Goal: Task Accomplishment & Management: Use online tool/utility

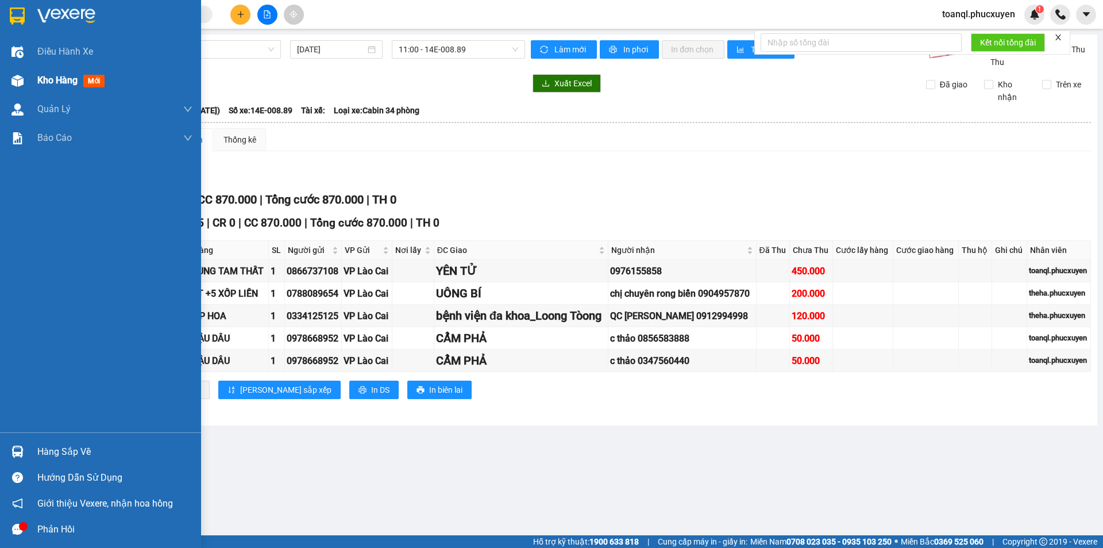
click at [6, 77] on div "Kho hàng mới" at bounding box center [100, 80] width 201 height 29
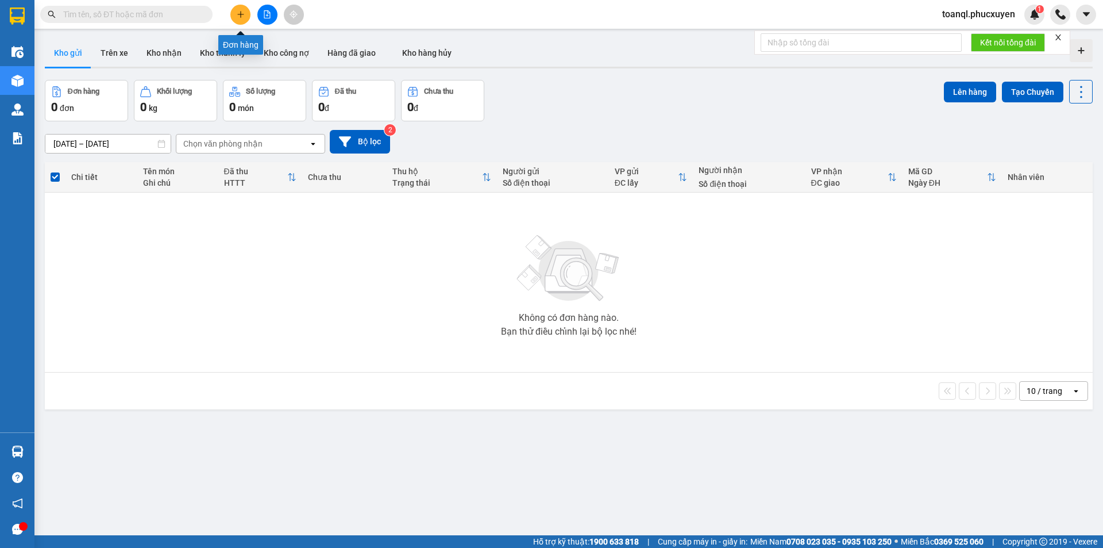
click at [239, 18] on button at bounding box center [240, 15] width 20 height 20
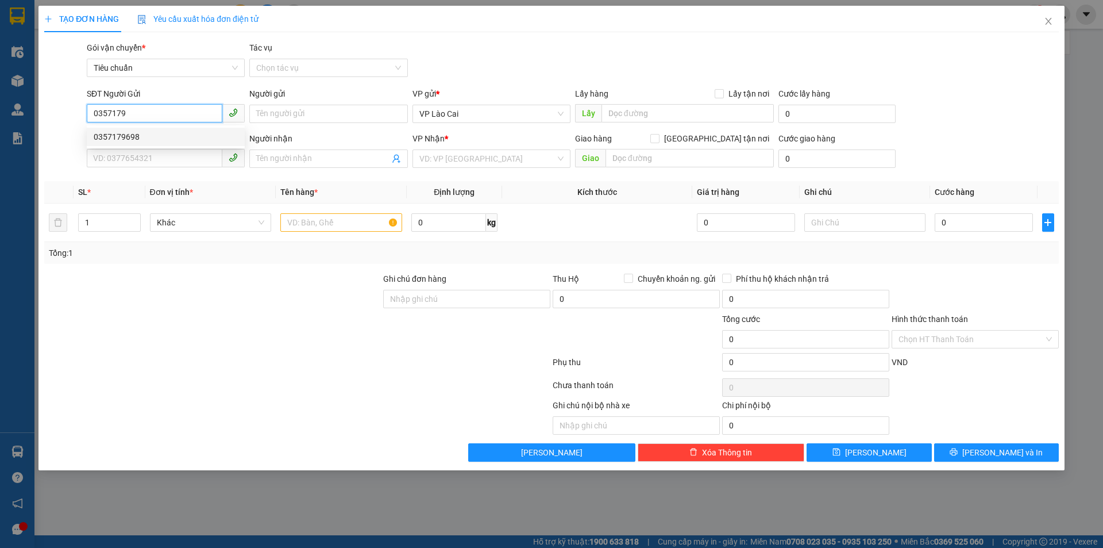
click at [132, 142] on div "0357179698" at bounding box center [166, 136] width 144 height 13
type input "0357179698"
click at [138, 154] on input "SĐT Người Nhận *" at bounding box center [155, 158] width 136 height 18
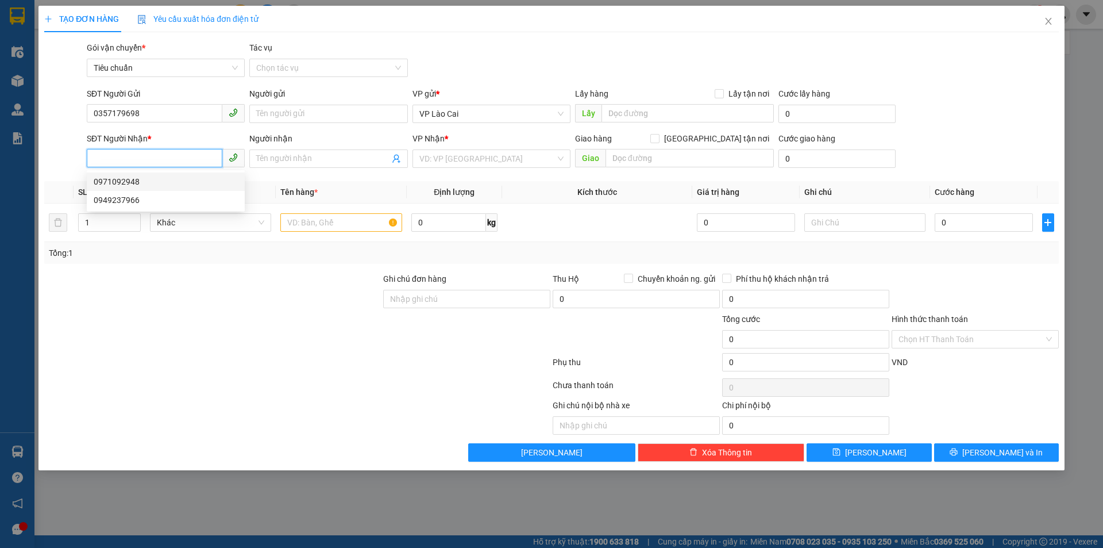
click at [125, 182] on div "0971092948" at bounding box center [166, 181] width 144 height 13
type input "0971092948"
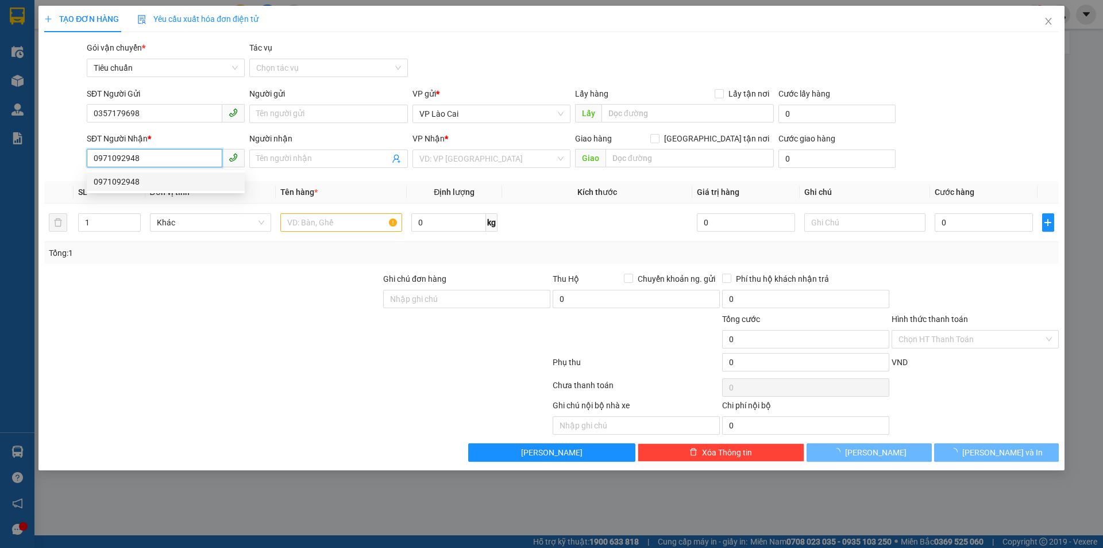
type input "BÃI CHÁY"
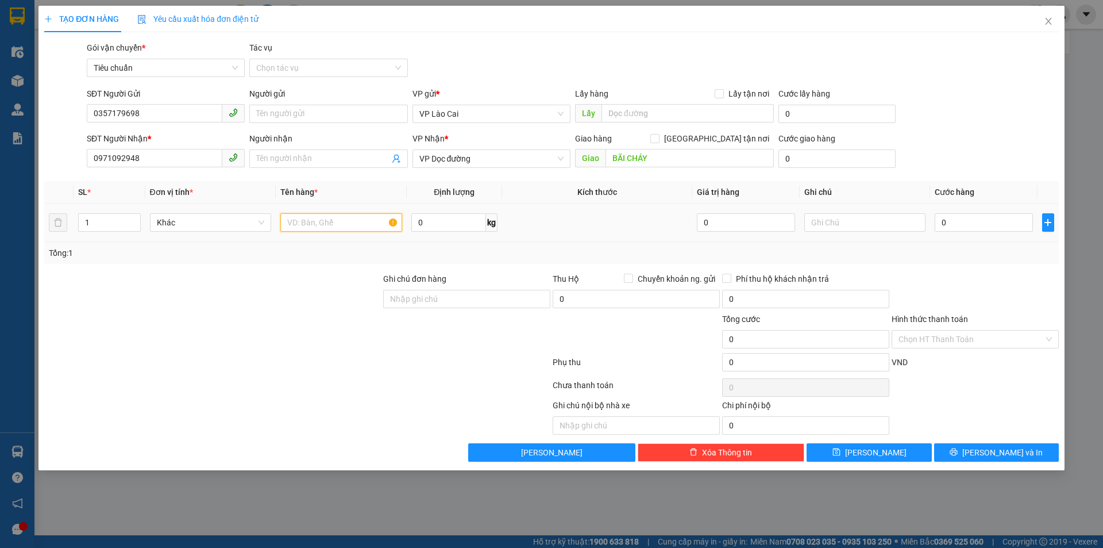
click at [350, 223] on input "text" at bounding box center [341, 222] width 122 height 18
type input "1 HỘP ĐỒ ĂN"
click at [982, 225] on input "0" at bounding box center [984, 222] width 98 height 18
type input "8"
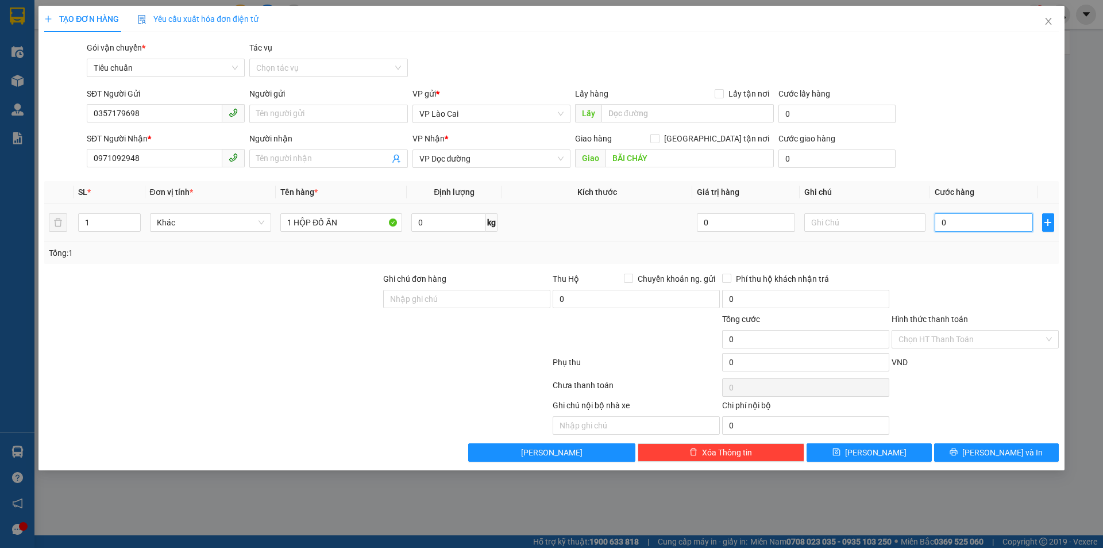
type input "8"
type input "80"
type input "80.000"
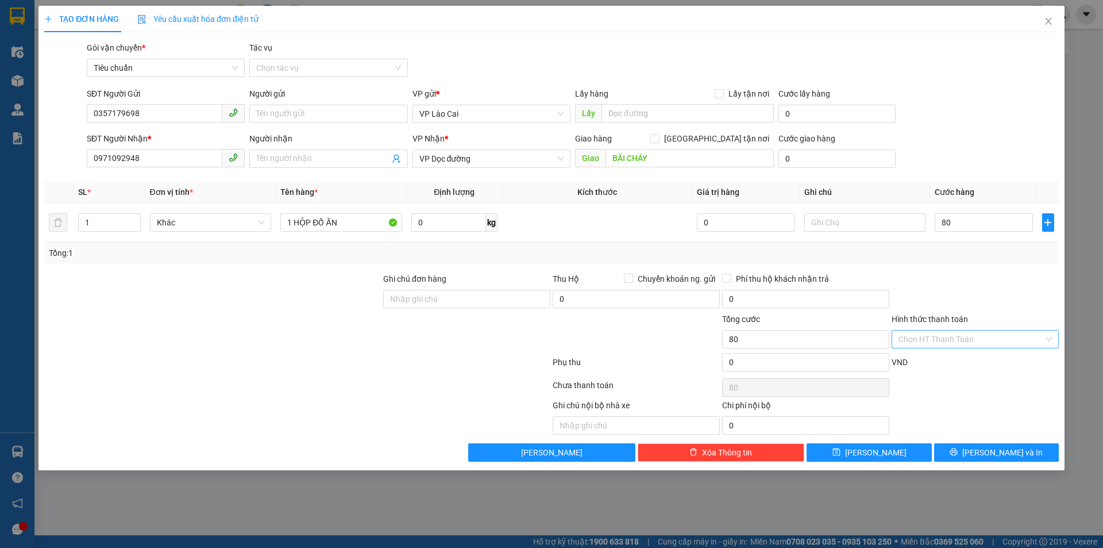
type input "80.000"
drag, startPoint x: 952, startPoint y: 337, endPoint x: 955, endPoint y: 332, distance: 6.2
click at [953, 337] on input "Hình thức thanh toán" at bounding box center [971, 338] width 145 height 17
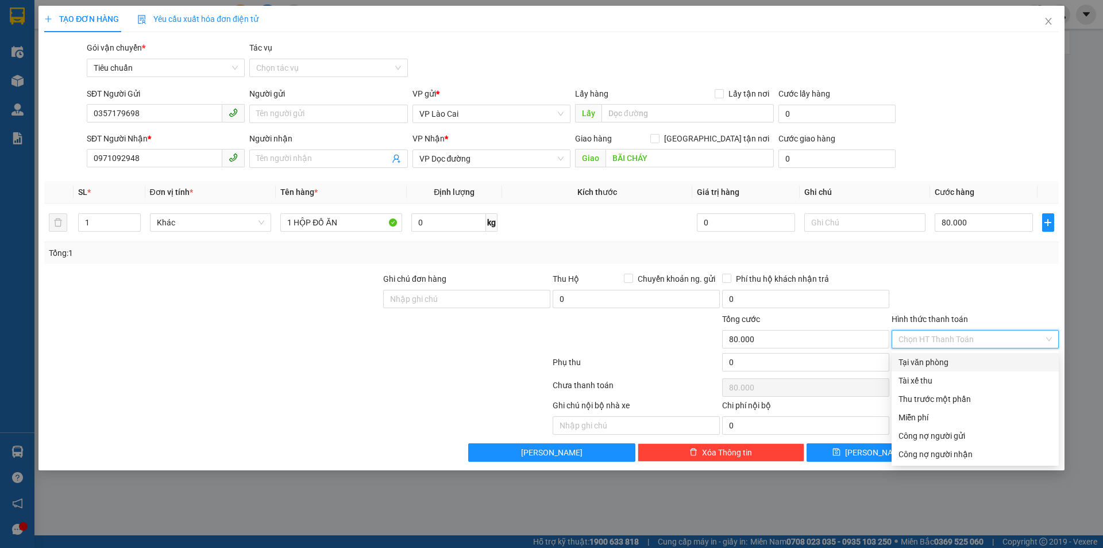
click at [917, 361] on div "Tại văn phòng" at bounding box center [975, 362] width 153 height 13
type input "0"
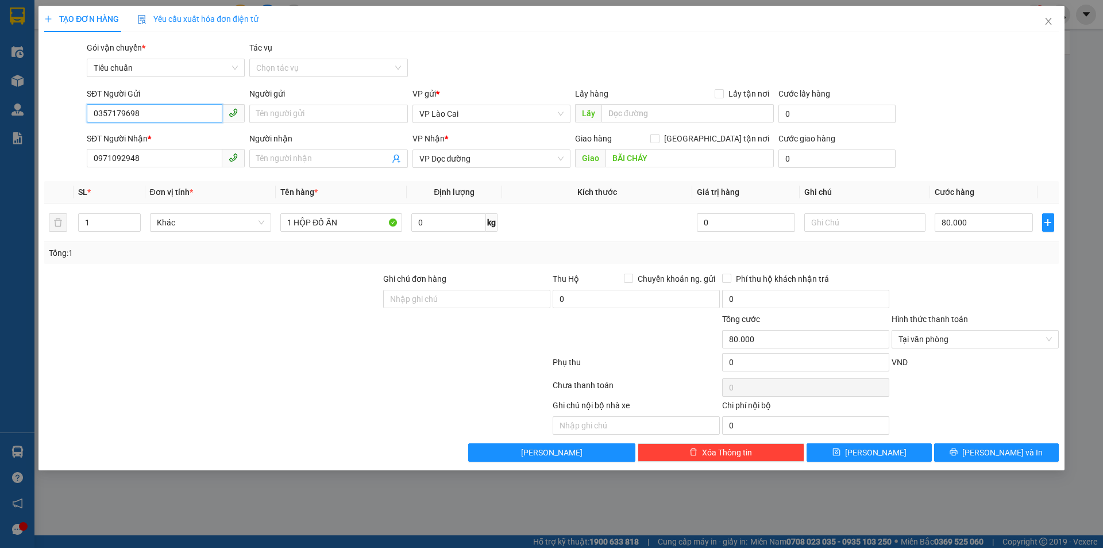
drag, startPoint x: 156, startPoint y: 114, endPoint x: 62, endPoint y: 130, distance: 95.0
click at [62, 130] on form "SĐT Người Gửi 0357179698 0357179698 Người gửi Tên người gửi VP gửi * VP Lào Cai…" at bounding box center [551, 129] width 1015 height 85
drag, startPoint x: 114, startPoint y: 158, endPoint x: 0, endPoint y: 195, distance: 119.7
click at [0, 195] on div "TẠO ĐƠN HÀNG Yêu cầu xuất hóa đơn điện tử Transit Pickup Surcharge Ids Transit …" at bounding box center [551, 274] width 1103 height 548
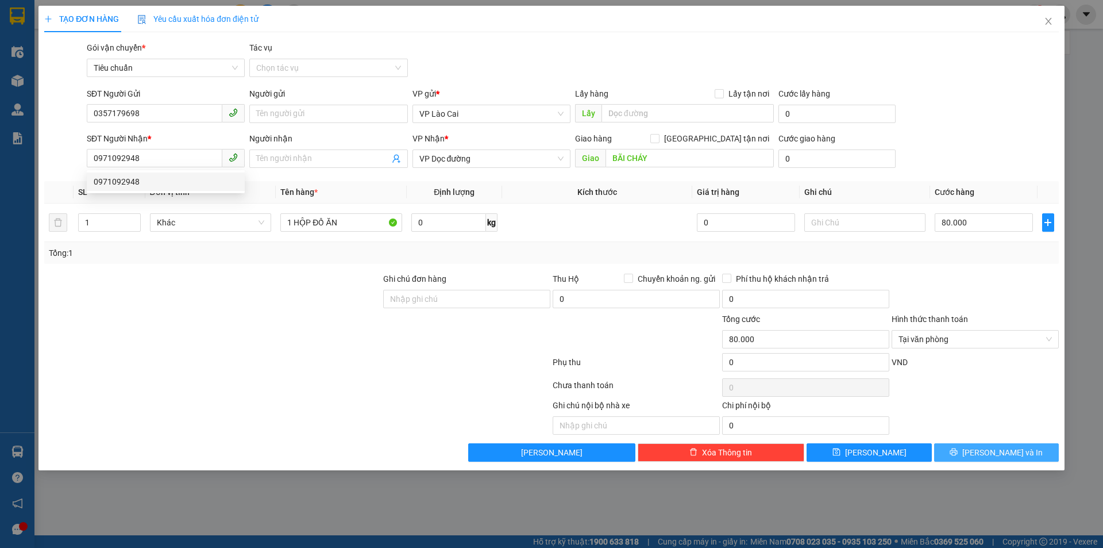
click at [990, 450] on span "[PERSON_NAME] và In" at bounding box center [1002, 452] width 80 height 13
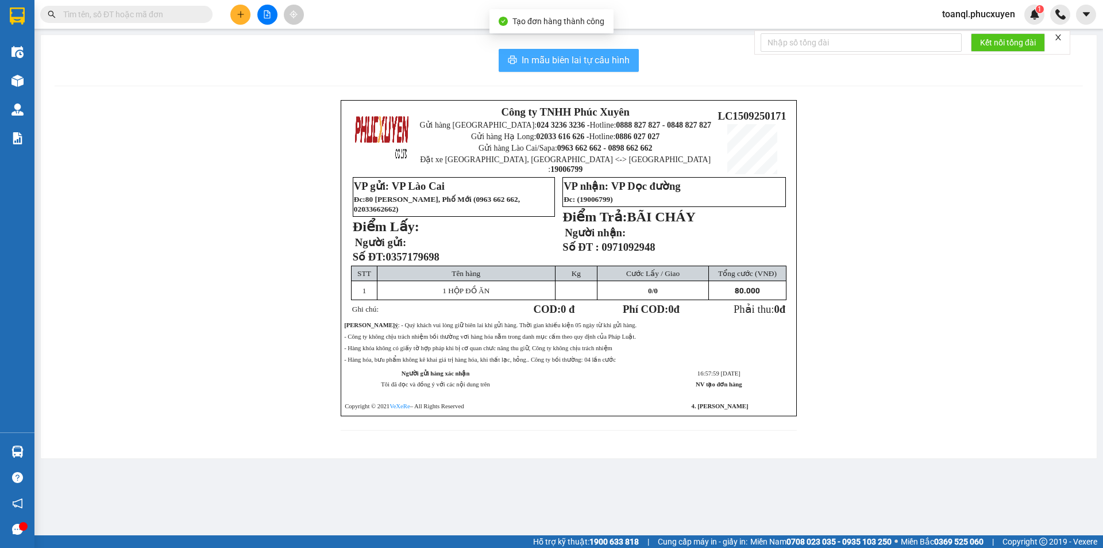
click at [607, 55] on span "In mẫu biên lai tự cấu hình" at bounding box center [576, 60] width 108 height 14
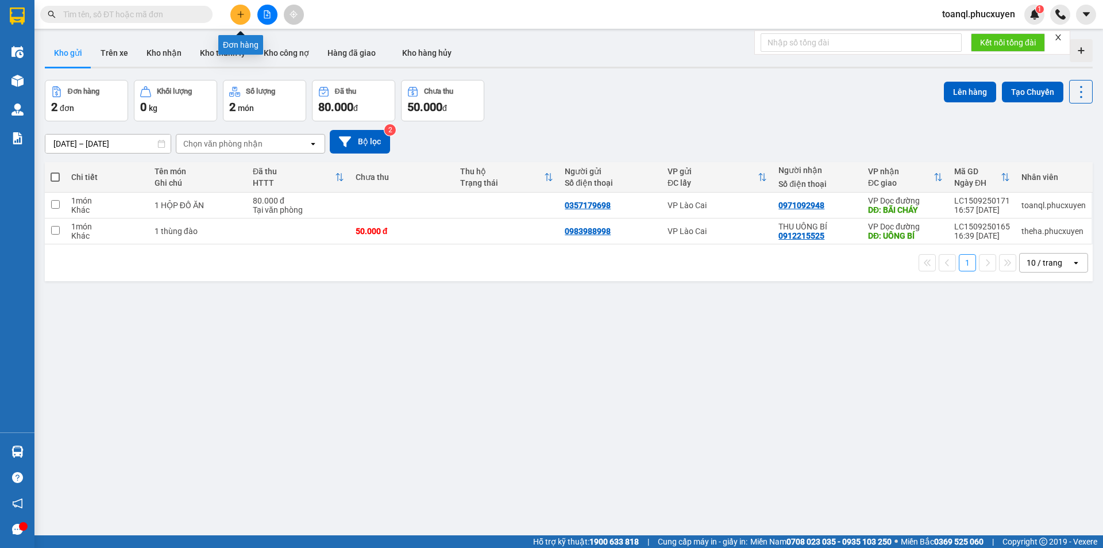
click at [237, 11] on icon "plus" at bounding box center [241, 14] width 8 height 8
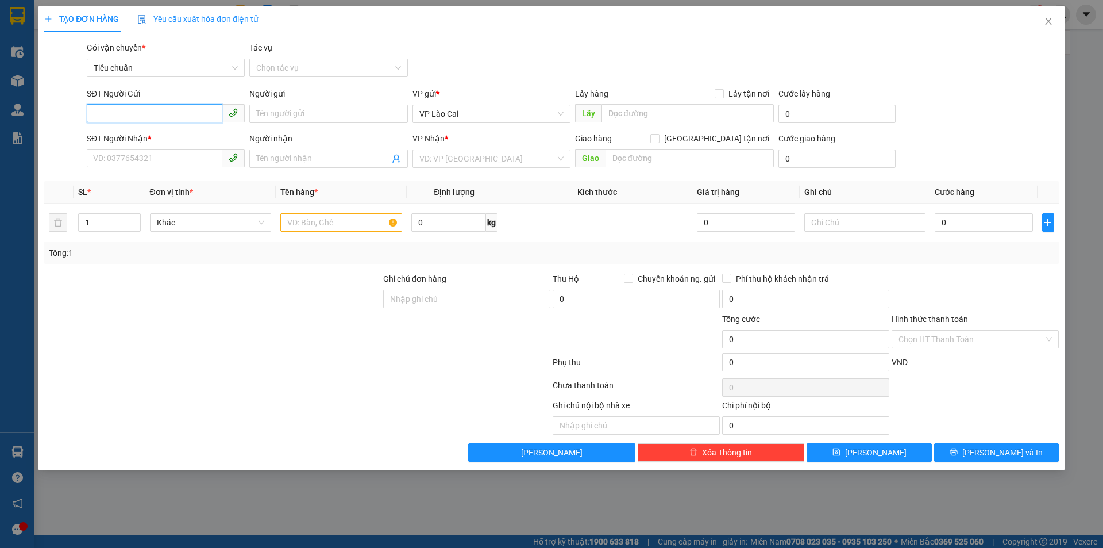
click at [110, 116] on input "SĐT Người Gửi" at bounding box center [155, 113] width 136 height 18
type input "0"
click at [118, 135] on div "0948208209" at bounding box center [166, 136] width 144 height 13
type input "0948208209"
click at [168, 156] on input "SĐT Người Nhận *" at bounding box center [155, 158] width 136 height 18
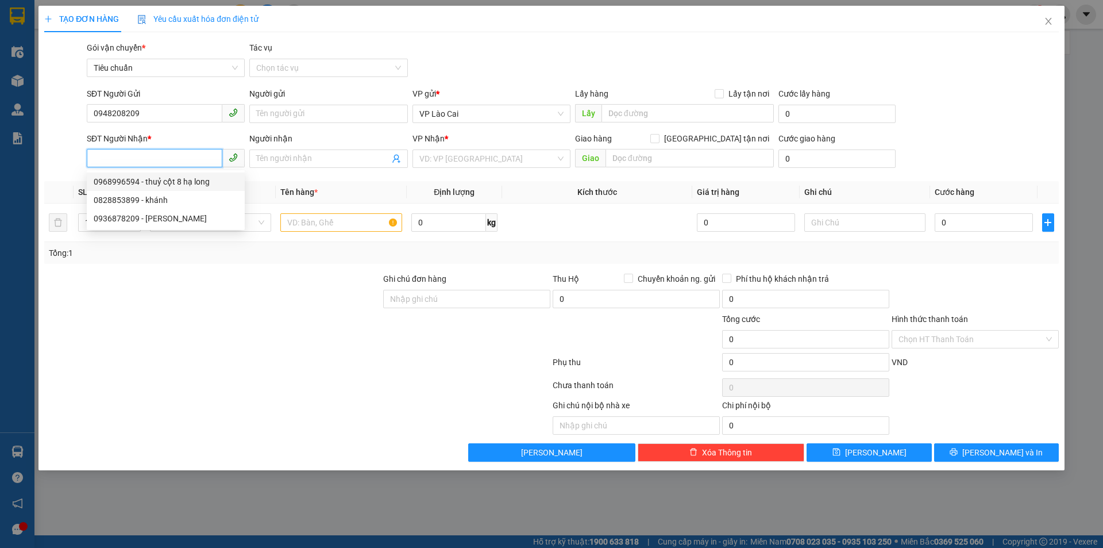
click at [139, 182] on div "0968996594 - thuỷ cột 8 hạ long" at bounding box center [166, 181] width 144 height 13
type input "0968996594"
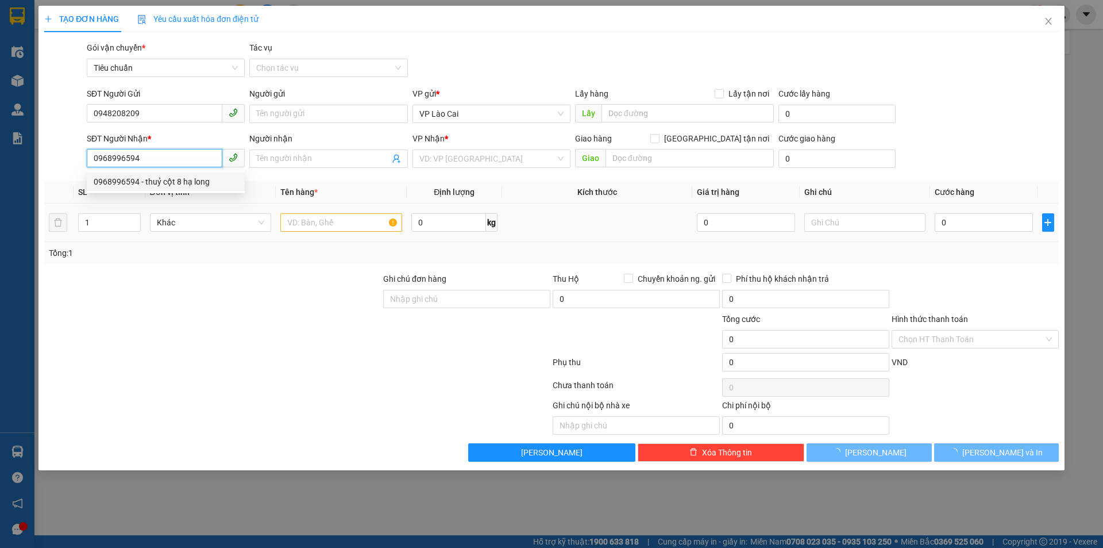
type input "thuỷ cột 8 hạ long"
type input "CỘT 8 HẠ LONG"
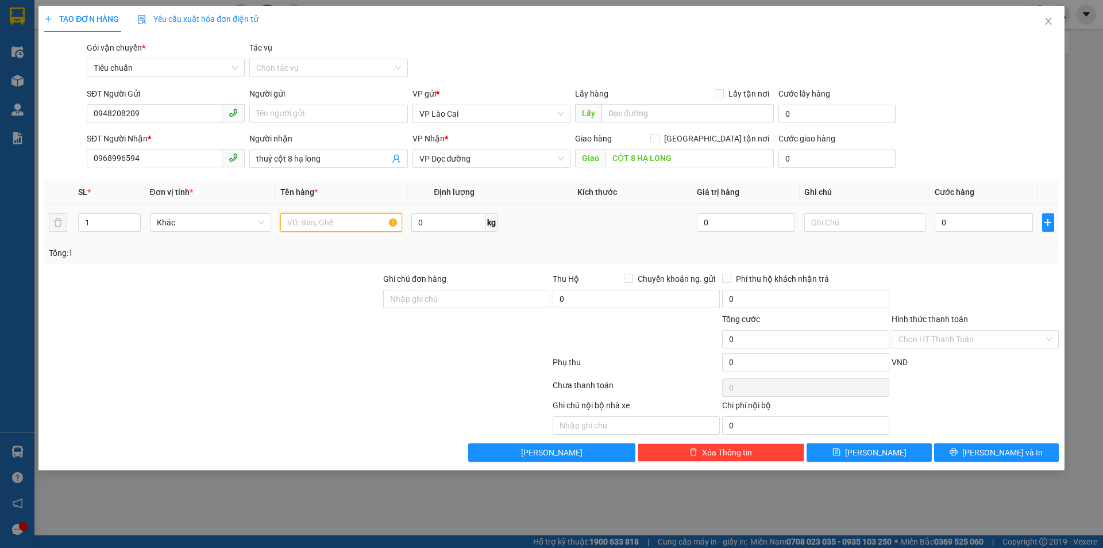
click at [367, 218] on input "text" at bounding box center [341, 222] width 122 height 18
type input "1 XỐP QUẢ"
click at [985, 220] on input "0" at bounding box center [984, 222] width 98 height 18
type input "1"
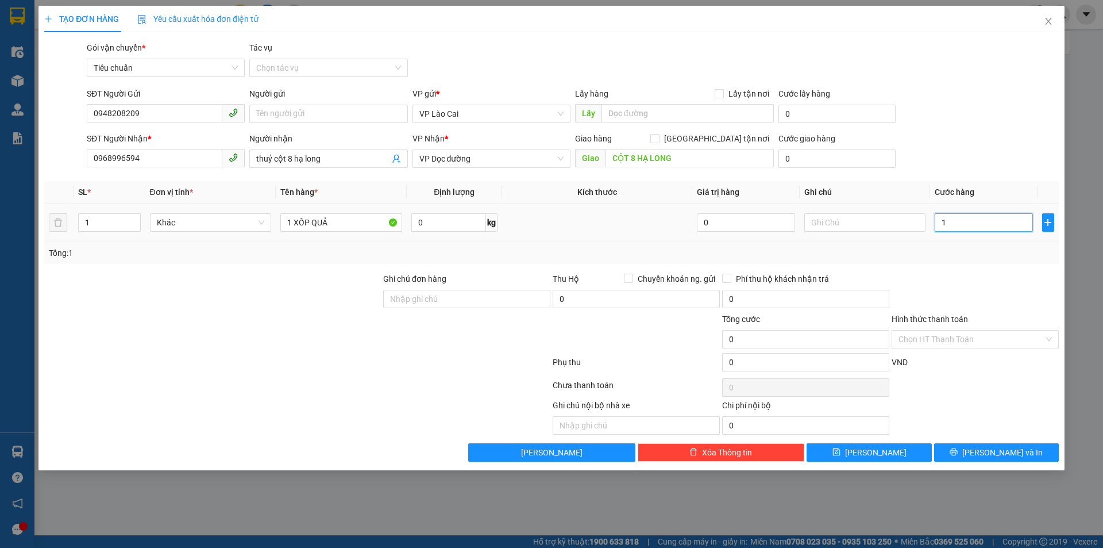
type input "1"
type input "12"
type input "120"
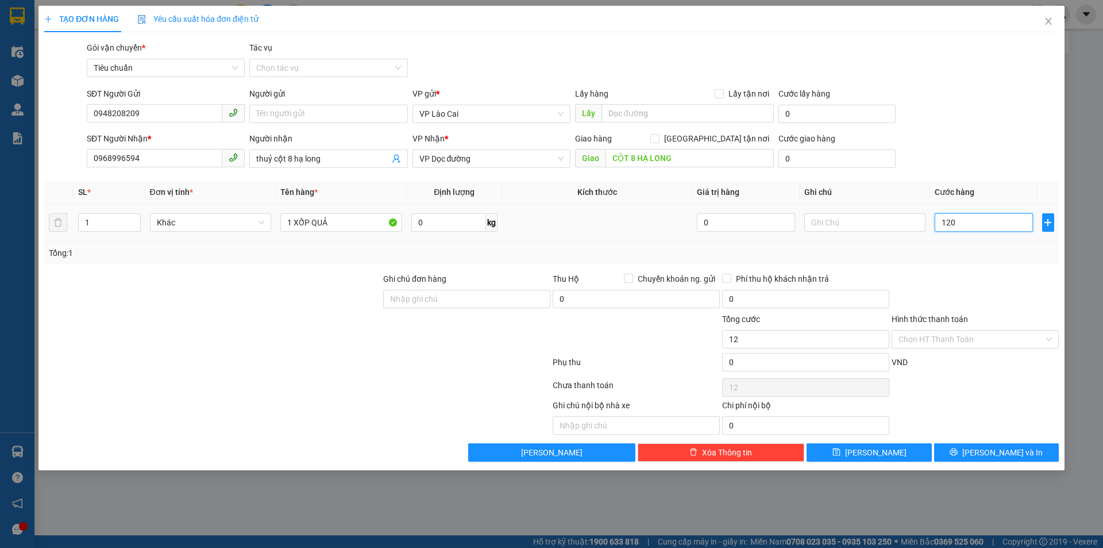
type input "120"
type input "120.000"
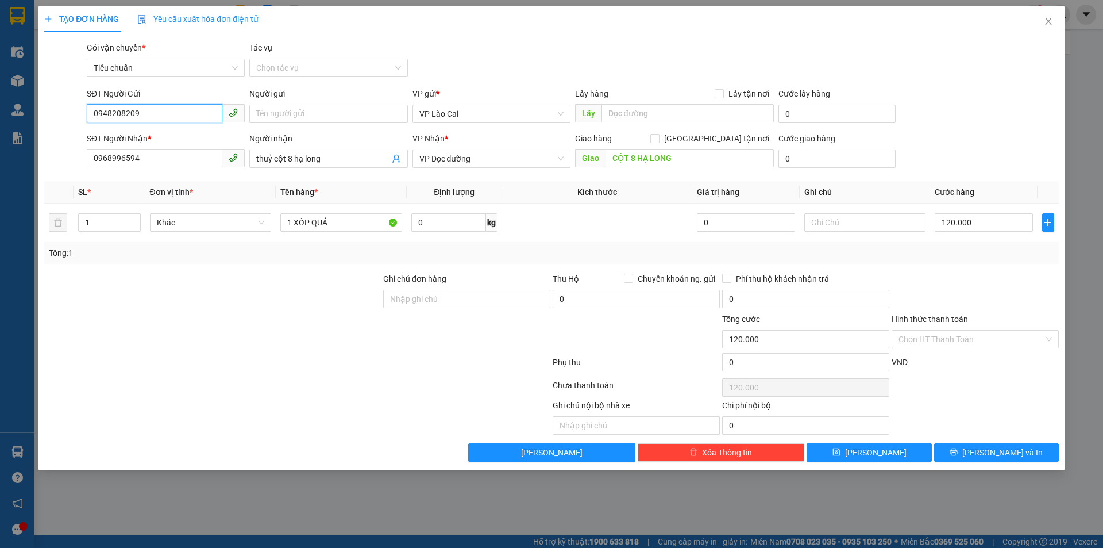
drag, startPoint x: 156, startPoint y: 119, endPoint x: 58, endPoint y: 133, distance: 98.7
click at [58, 133] on form "SĐT Người Gửi 0948208209 0948208209 Người gửi Tên người gửi VP gửi * VP Lào Cai…" at bounding box center [551, 129] width 1015 height 85
drag, startPoint x: 107, startPoint y: 170, endPoint x: 40, endPoint y: 186, distance: 69.5
click at [40, 186] on div "TẠO ĐƠN HÀNG Yêu cầu xuất hóa đơn điện tử Transit Pickup Surcharge Ids Transit …" at bounding box center [551, 238] width 1026 height 464
click at [999, 456] on span "[PERSON_NAME] và In" at bounding box center [1002, 452] width 80 height 13
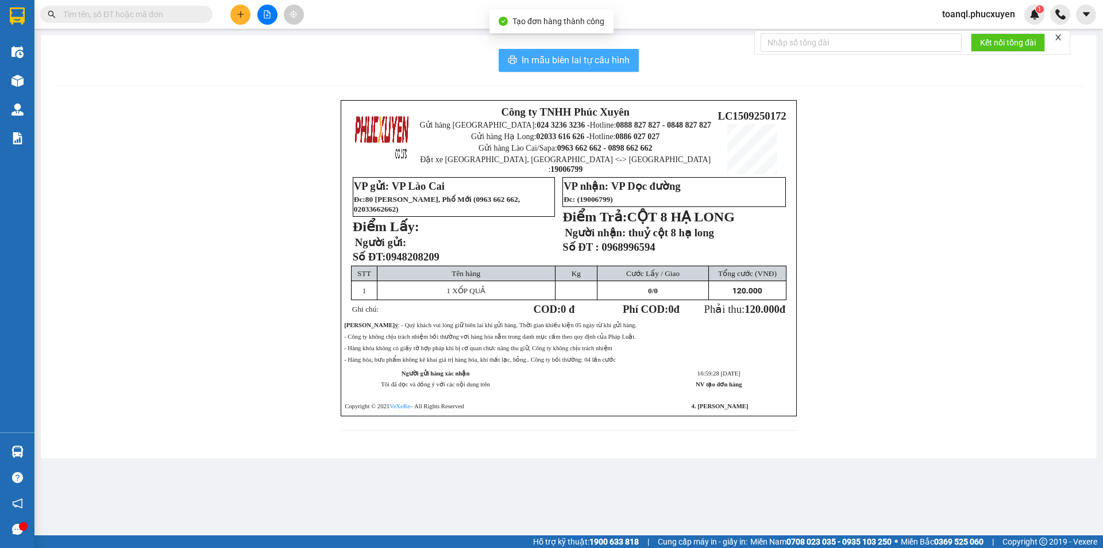
click at [550, 58] on span "In mẫu biên lai tự cấu hình" at bounding box center [576, 60] width 108 height 14
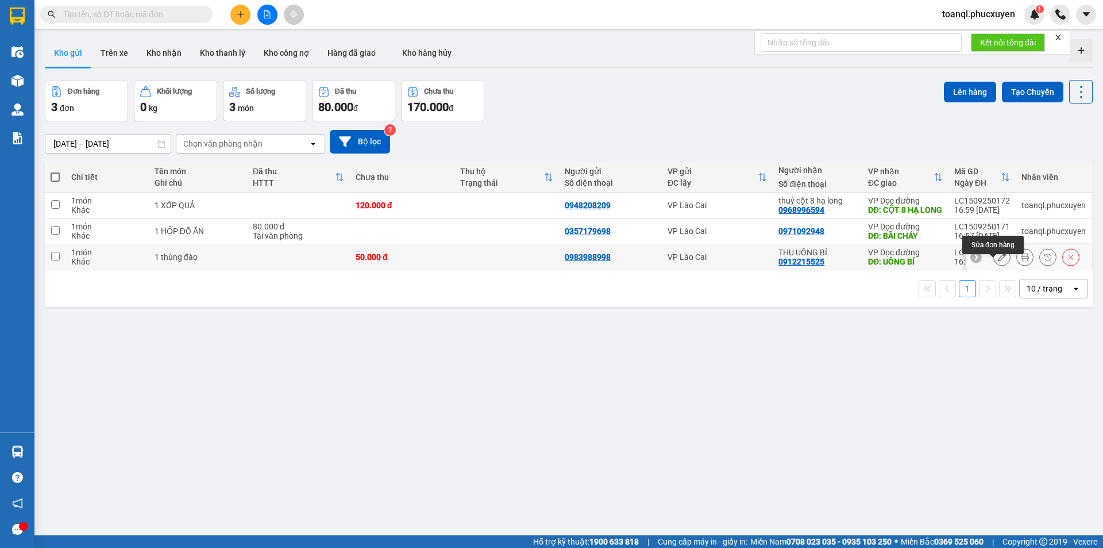
click at [998, 261] on icon at bounding box center [1002, 257] width 8 height 8
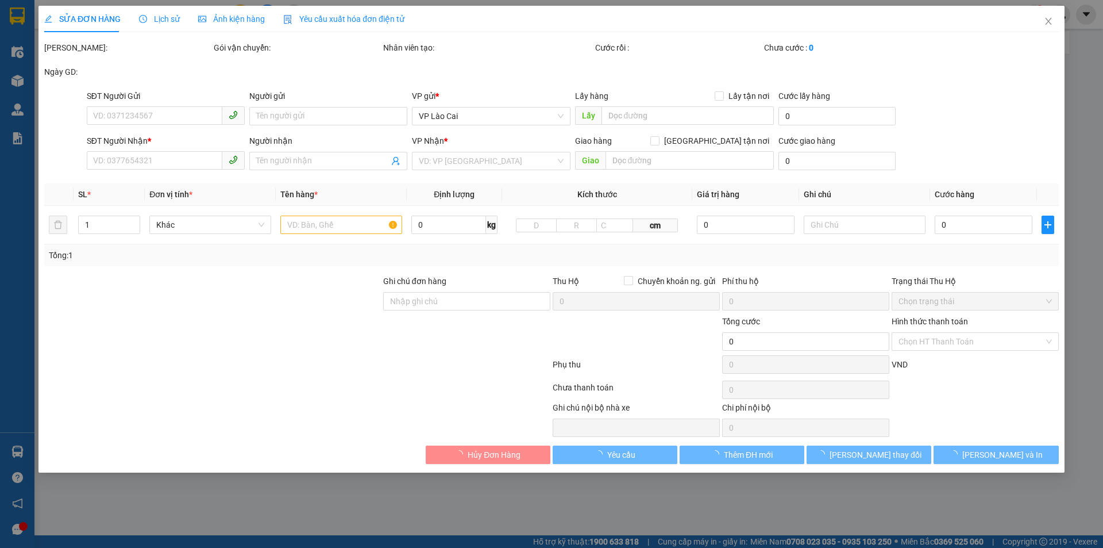
type input "0983988998"
type input "0912215525"
type input "THU UÔNG BÍ"
type input "UÔNG BÍ"
type input "50.000"
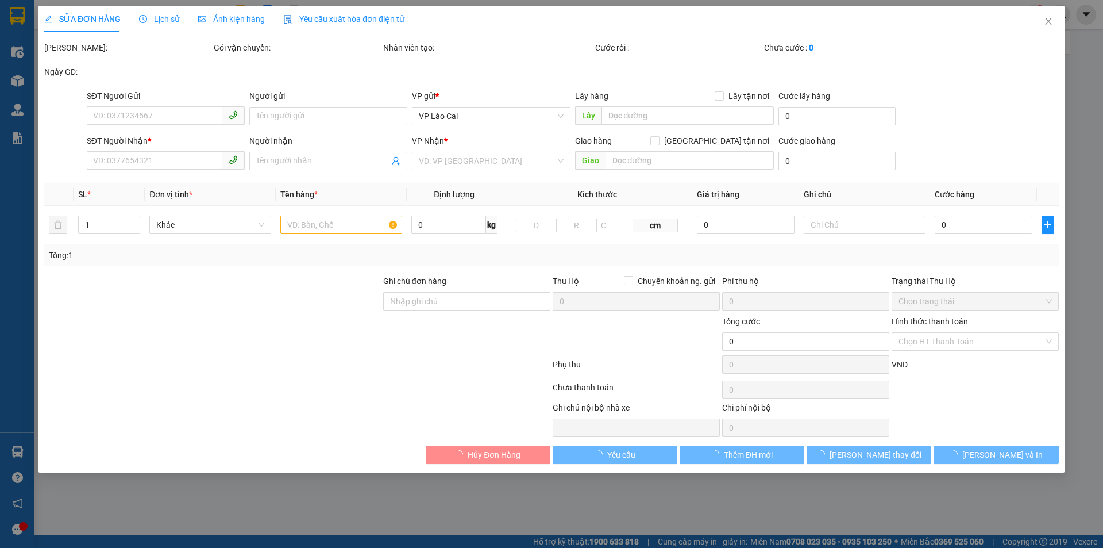
type input "50.000"
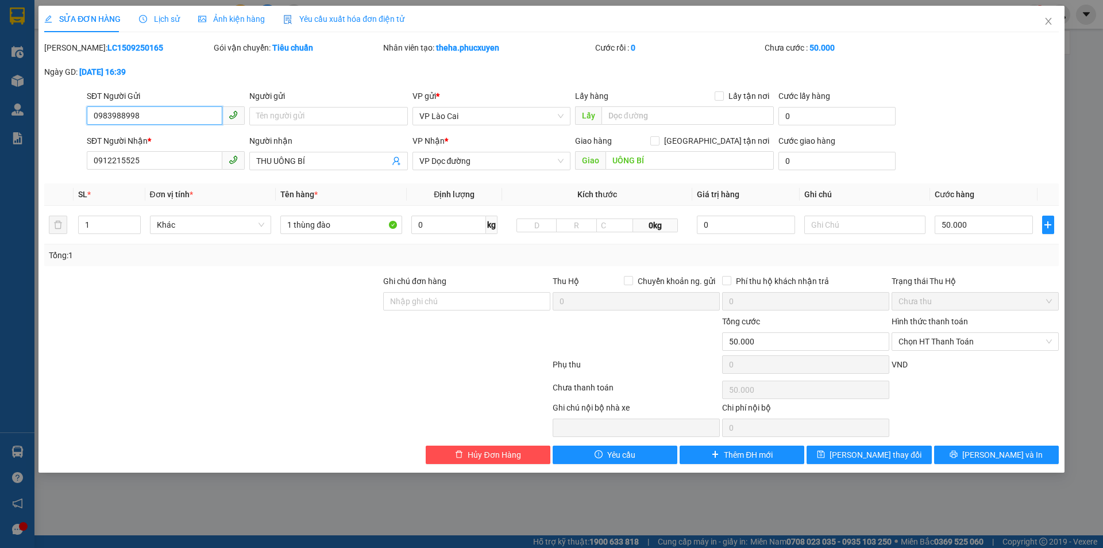
drag, startPoint x: 156, startPoint y: 116, endPoint x: 0, endPoint y: 119, distance: 156.3
click at [0, 119] on div "SỬA ĐƠN HÀNG Lịch sử Ảnh kiện hàng Yêu cầu xuất hóa đơn điện tử Total Paid Fee …" at bounding box center [551, 274] width 1103 height 548
drag, startPoint x: 151, startPoint y: 158, endPoint x: 16, endPoint y: 179, distance: 136.7
click at [16, 179] on div "SỬA ĐƠN HÀNG Lịch sử Ảnh kiện hàng Yêu cầu xuất hóa đơn điện tử Total Paid Fee …" at bounding box center [551, 274] width 1103 height 548
click at [1045, 22] on icon "close" at bounding box center [1048, 21] width 9 height 9
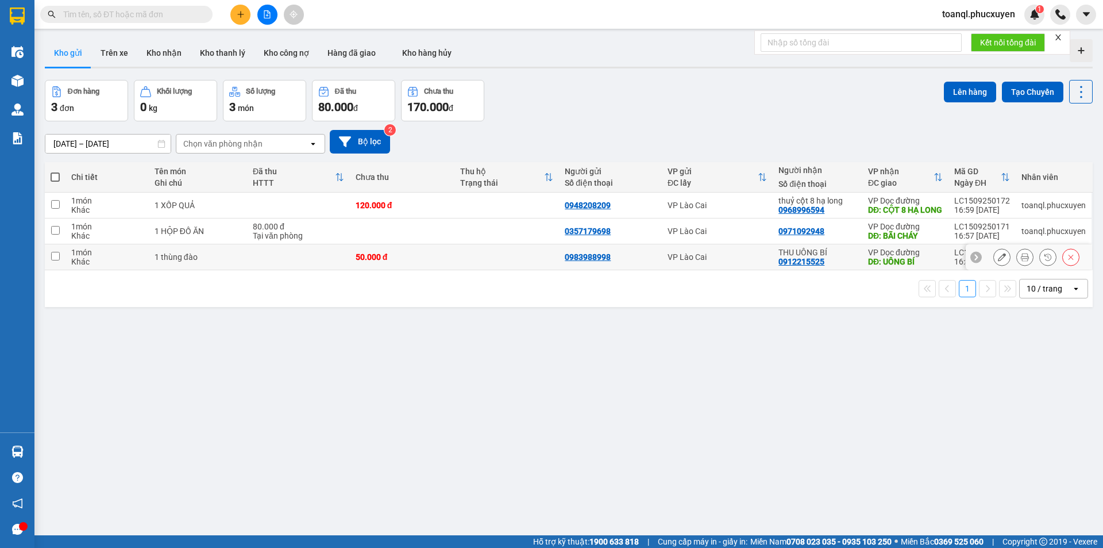
click at [397, 261] on div "50.000 đ" at bounding box center [402, 256] width 93 height 9
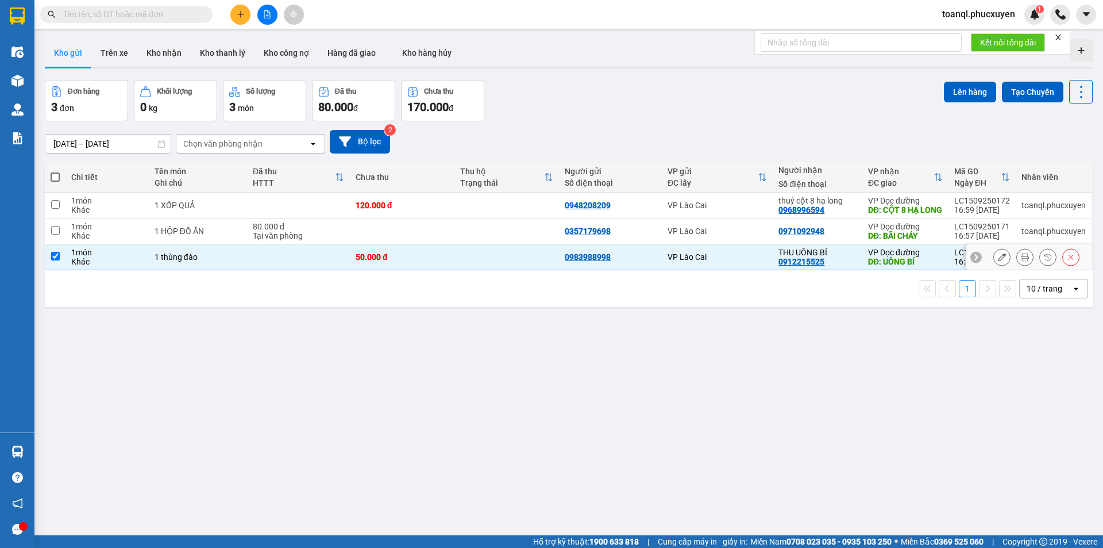
checkbox input "true"
click at [400, 236] on td at bounding box center [402, 231] width 105 height 26
checkbox input "true"
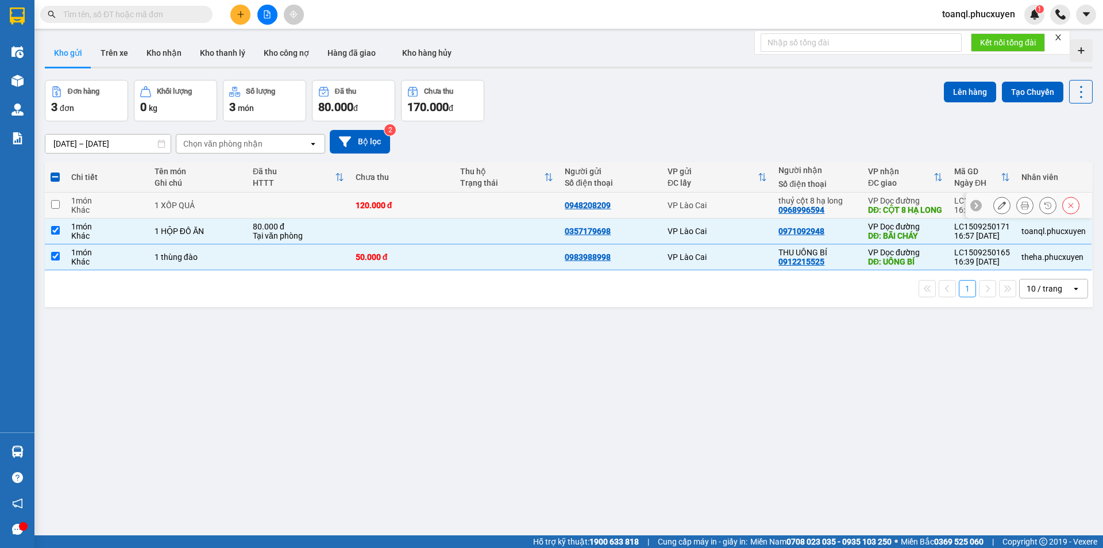
click at [407, 204] on td "120.000 đ" at bounding box center [402, 205] width 105 height 26
checkbox input "true"
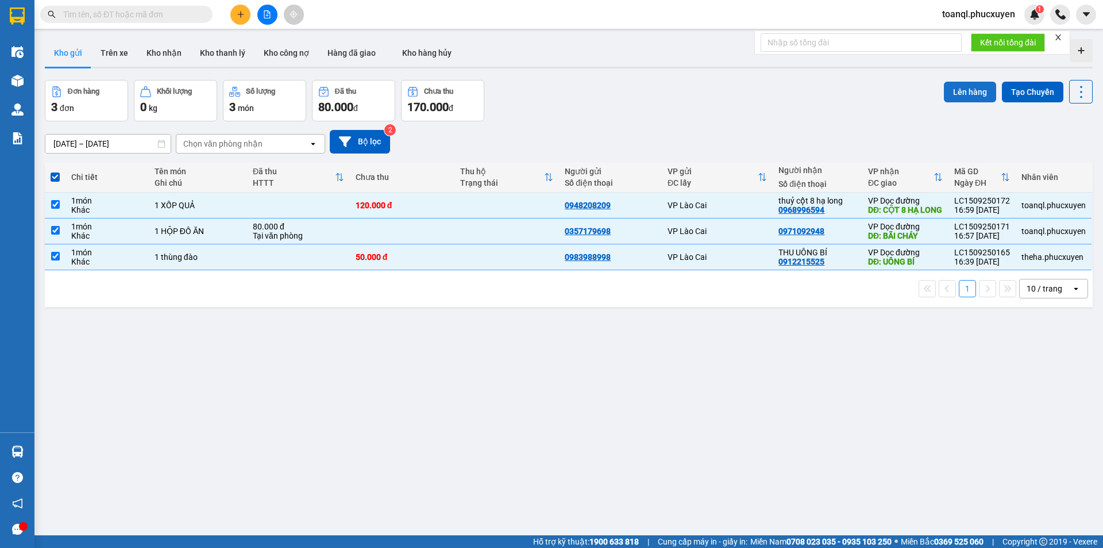
click at [963, 83] on button "Lên hàng" at bounding box center [970, 92] width 52 height 21
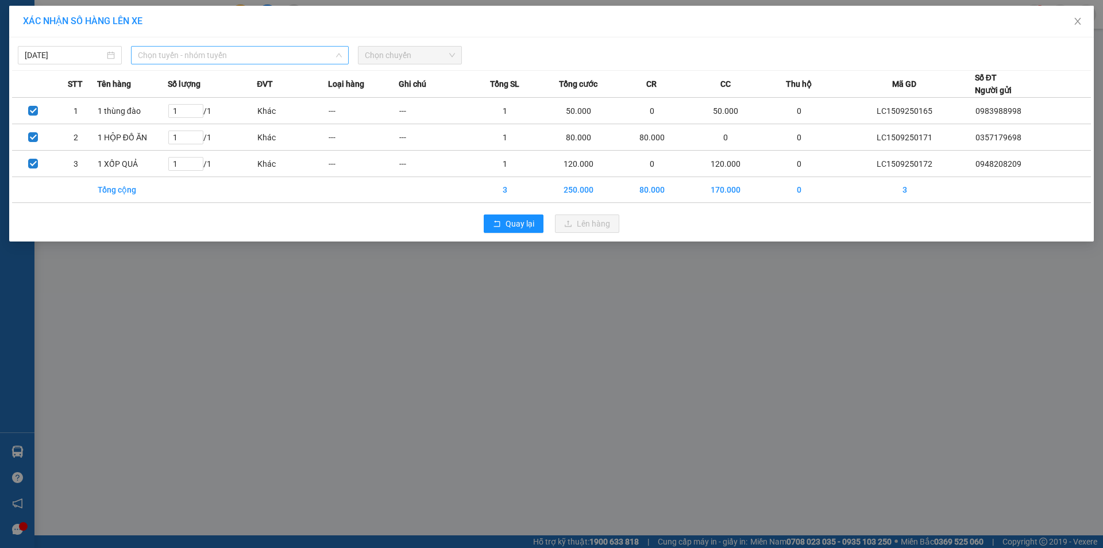
click at [245, 52] on span "Chọn tuyến - nhóm tuyến" at bounding box center [240, 55] width 204 height 17
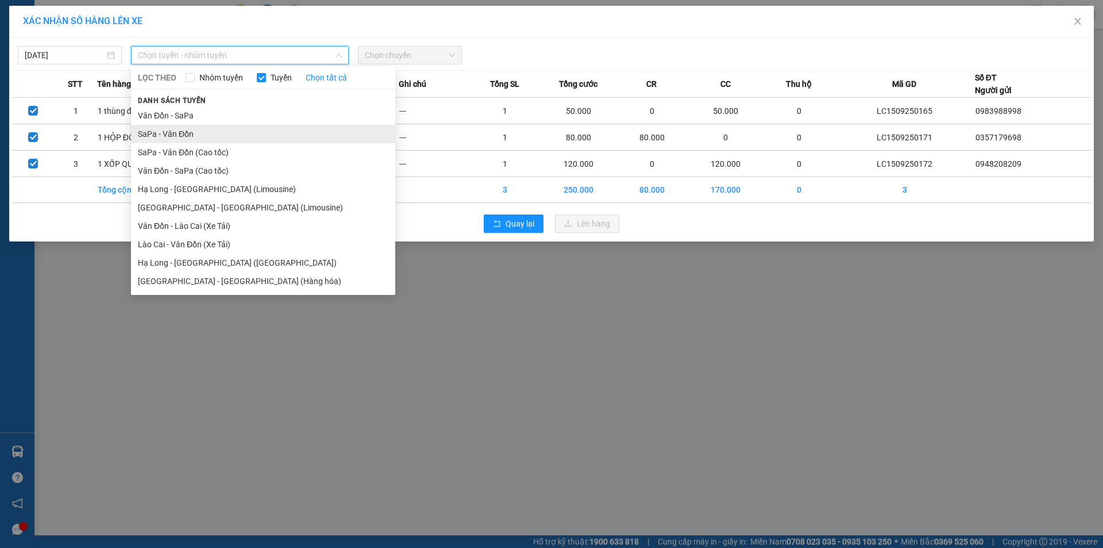
click at [167, 133] on li "SaPa - Vân Đồn" at bounding box center [263, 134] width 264 height 18
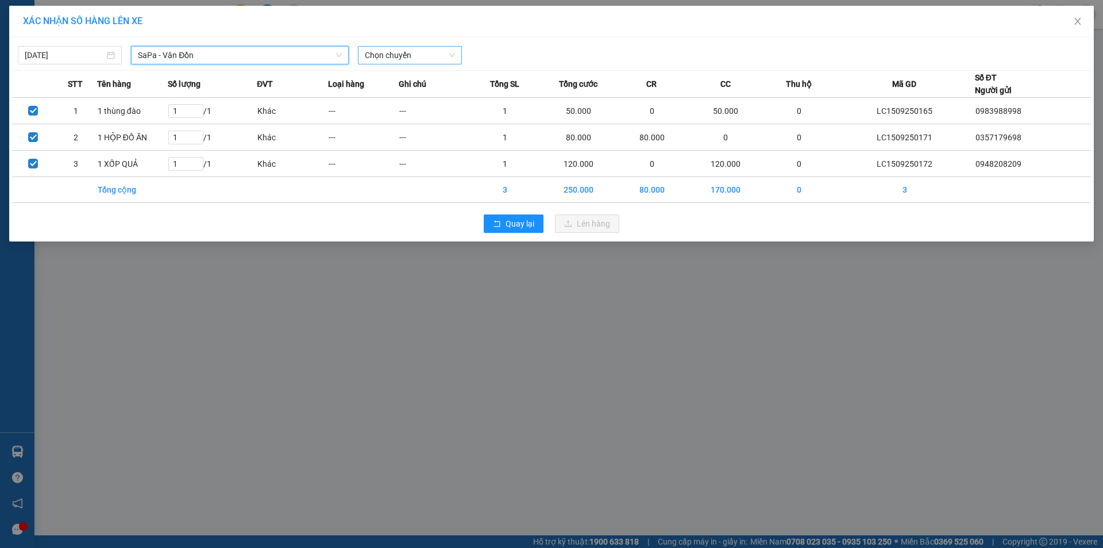
click at [403, 49] on span "Chọn chuyến" at bounding box center [410, 55] width 90 height 17
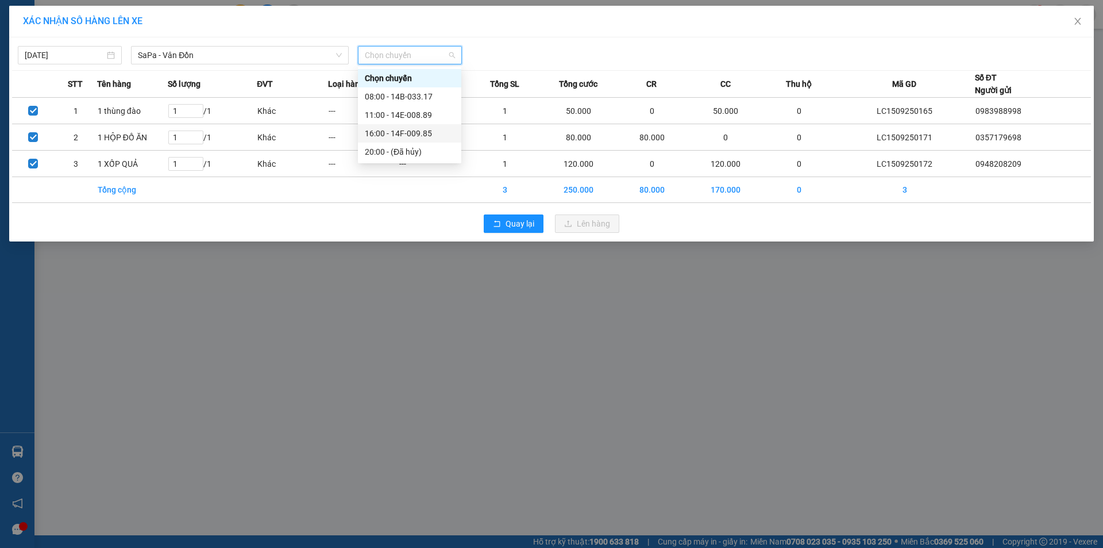
click at [408, 131] on div "16:00 - 14F-009.85" at bounding box center [410, 133] width 90 height 13
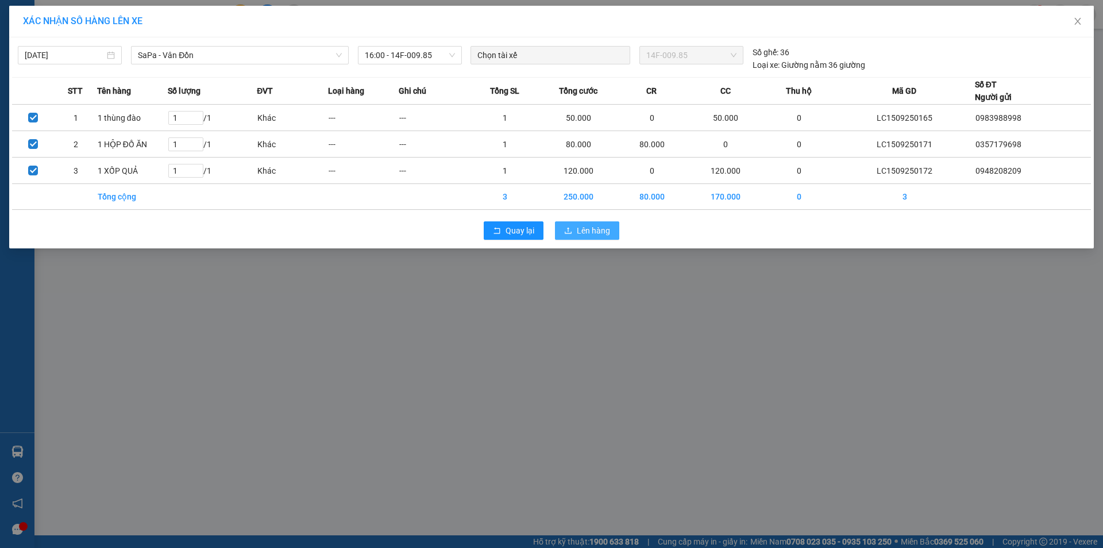
click at [600, 228] on span "Lên hàng" at bounding box center [593, 230] width 33 height 13
